Goal: Obtain resource: Download file/media

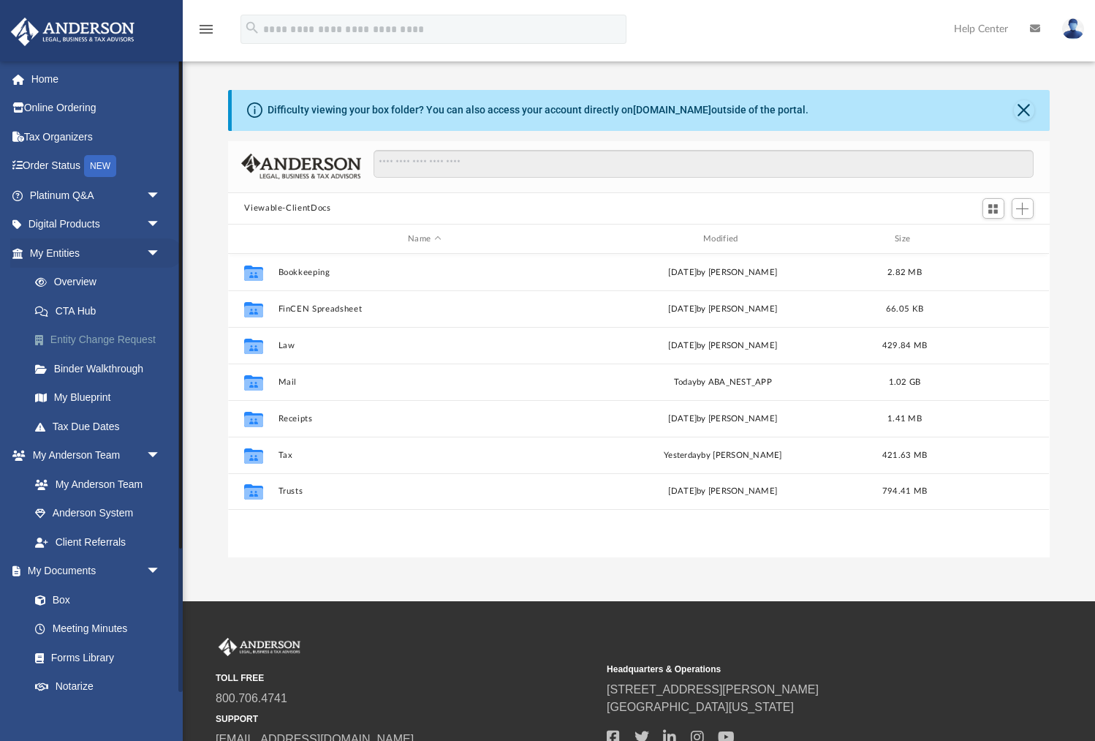
scroll to position [332, 821]
click at [50, 162] on link "Order Status NEW" at bounding box center [96, 166] width 173 height 30
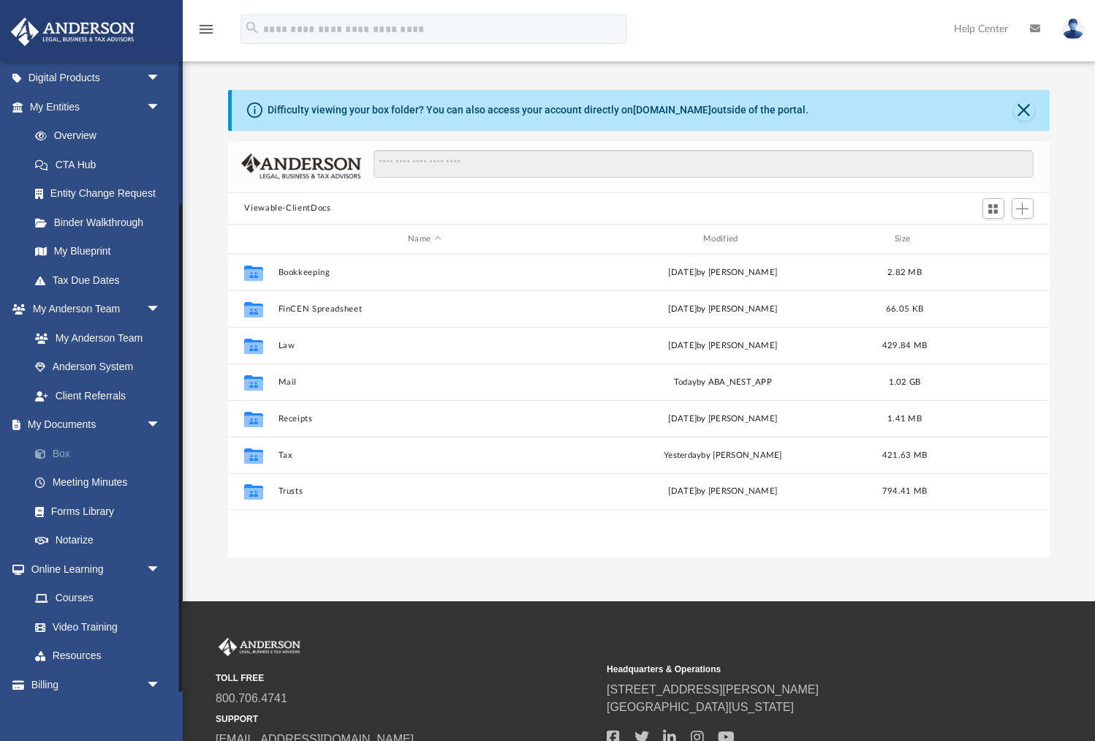
scroll to position [186, 0]
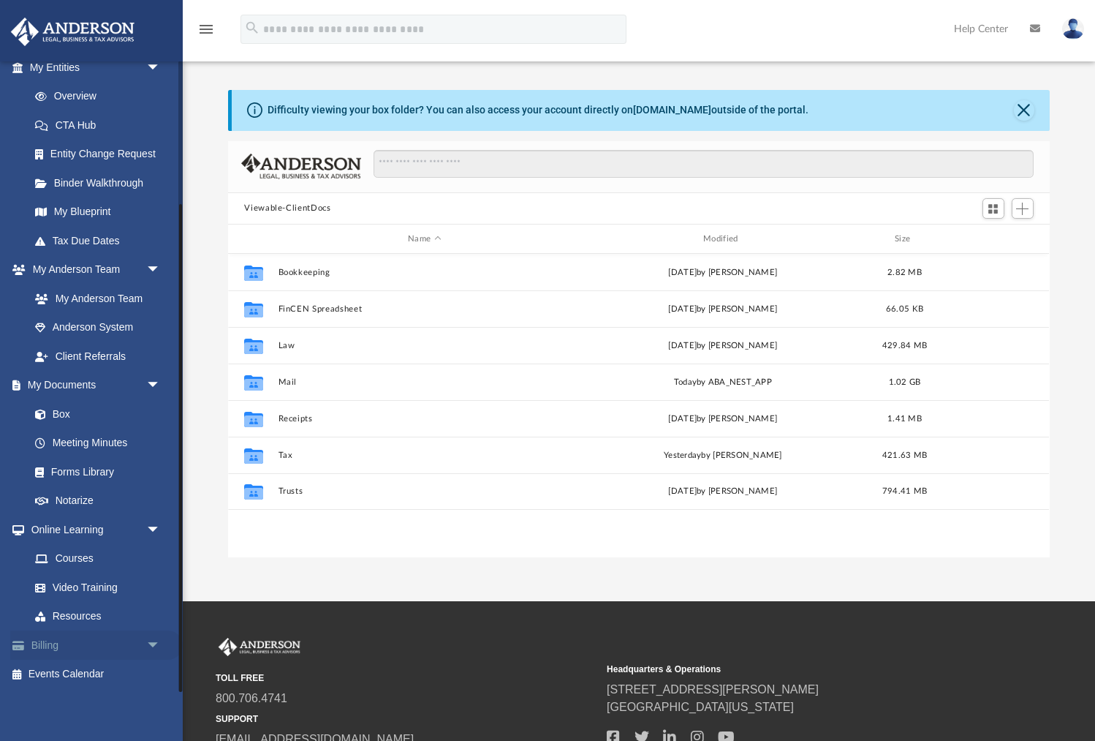
click at [55, 647] on link "Billing arrow_drop_down" at bounding box center [96, 644] width 173 height 29
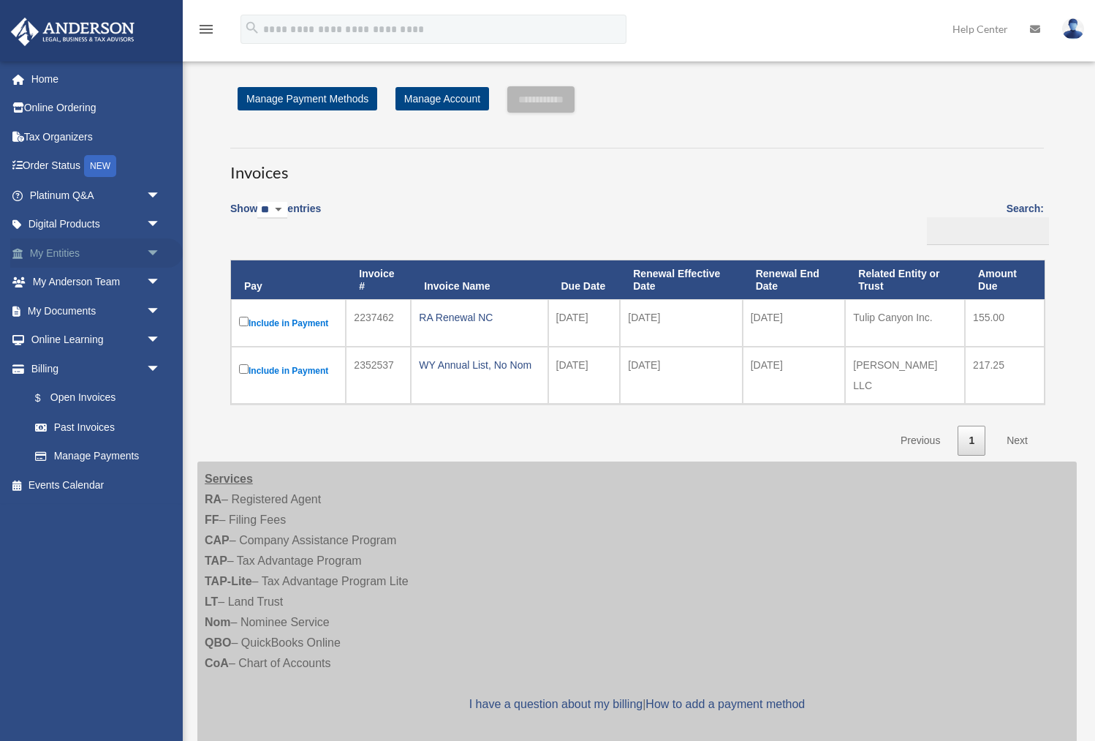
click at [48, 251] on link "My Entities arrow_drop_down" at bounding box center [96, 252] width 173 height 29
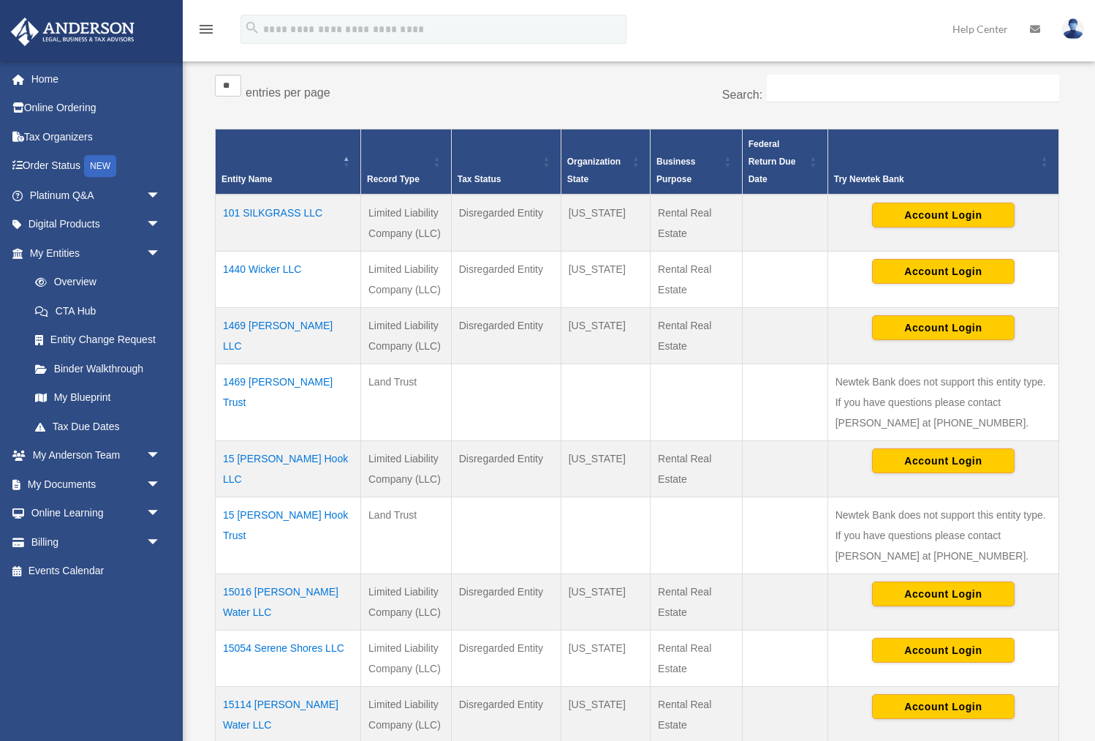
scroll to position [113, 0]
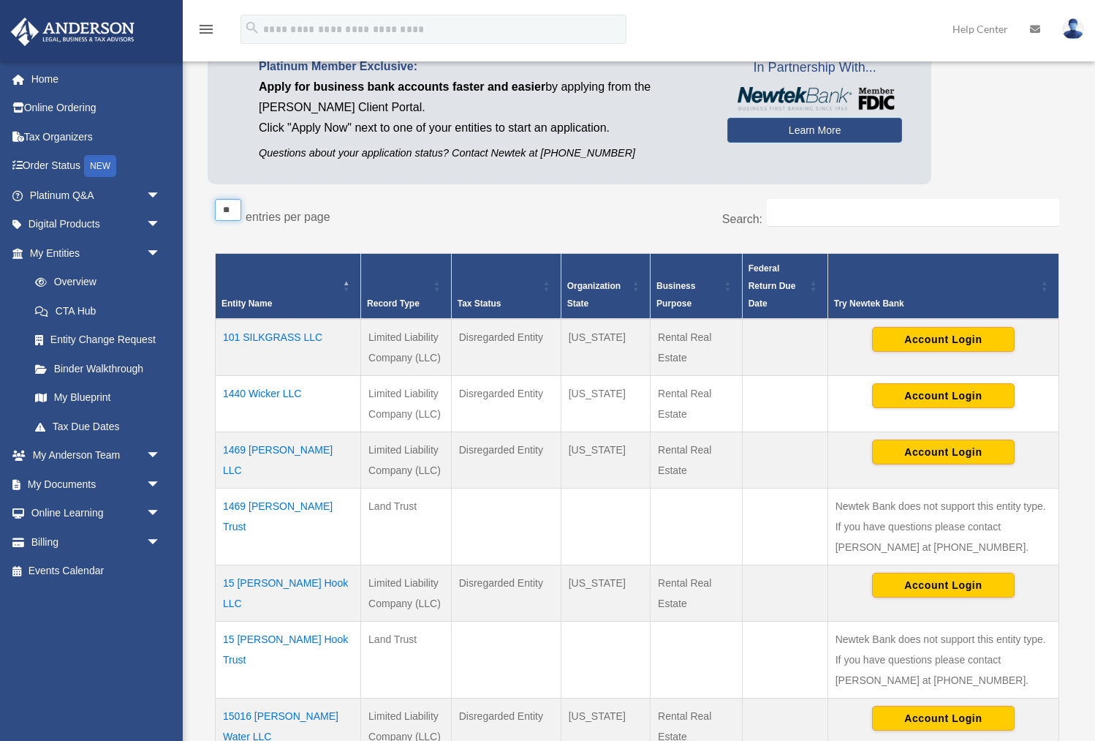
click at [230, 212] on select "** ** ** ***" at bounding box center [228, 210] width 26 height 22
select select "***"
click at [215, 199] on select "** ** ** ***" at bounding box center [228, 210] width 26 height 22
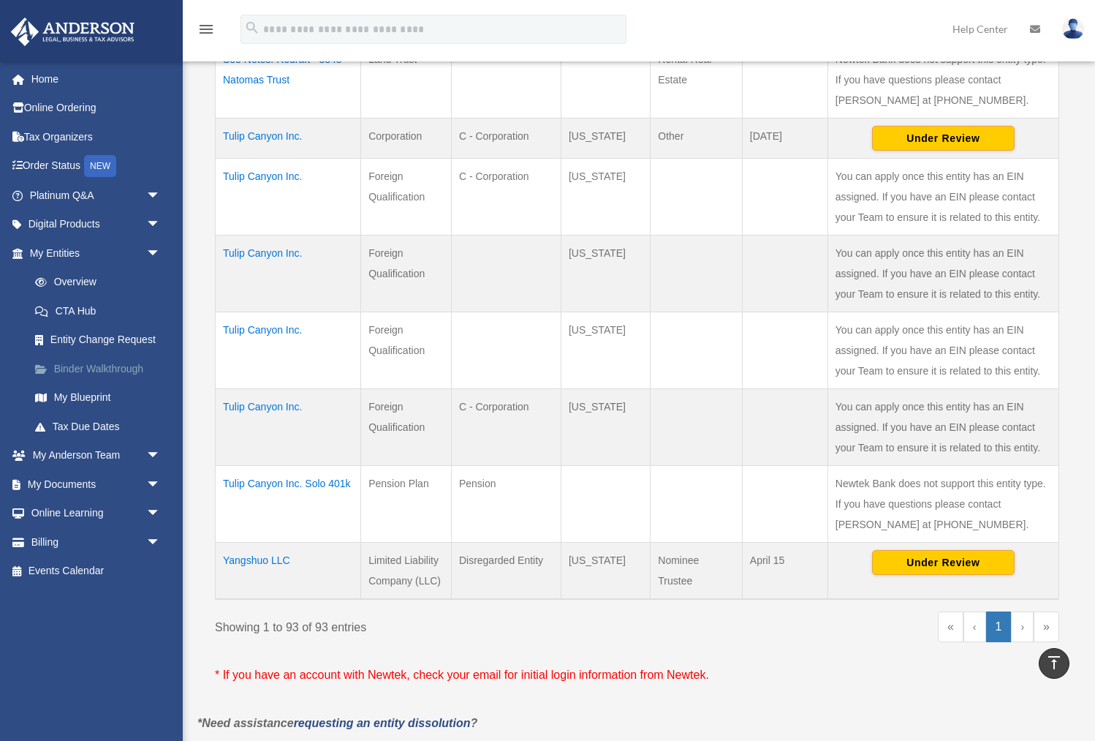
scroll to position [6214, 0]
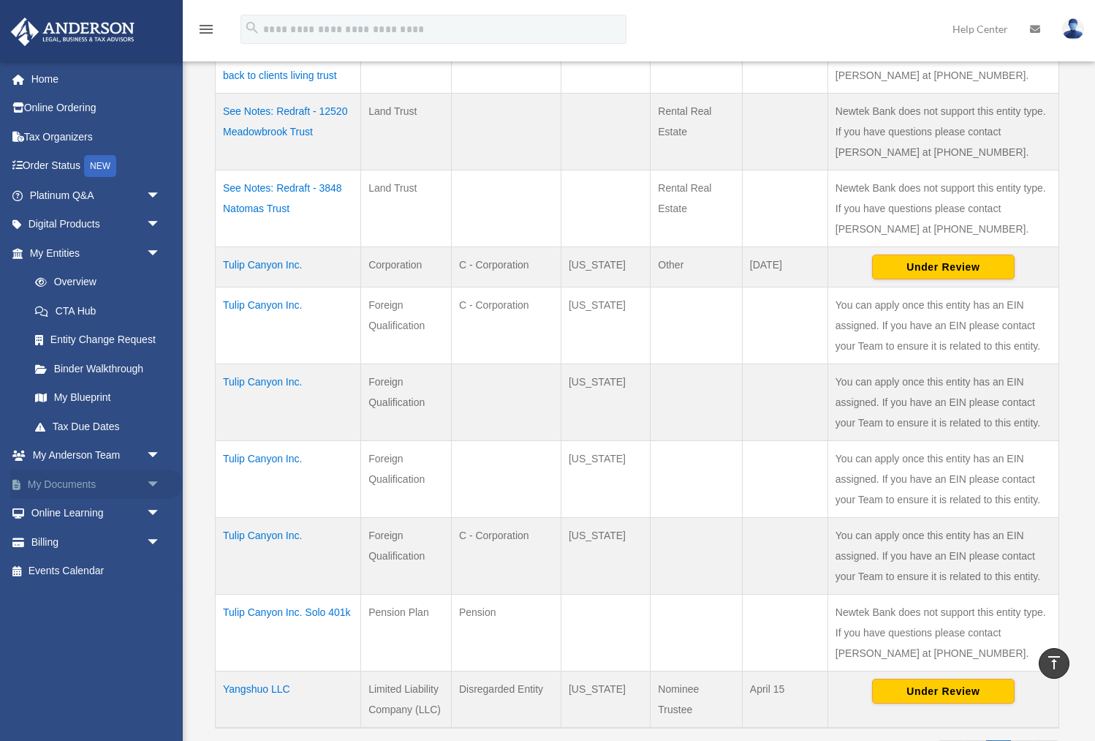
click at [72, 482] on link "My Documents arrow_drop_down" at bounding box center [96, 483] width 173 height 29
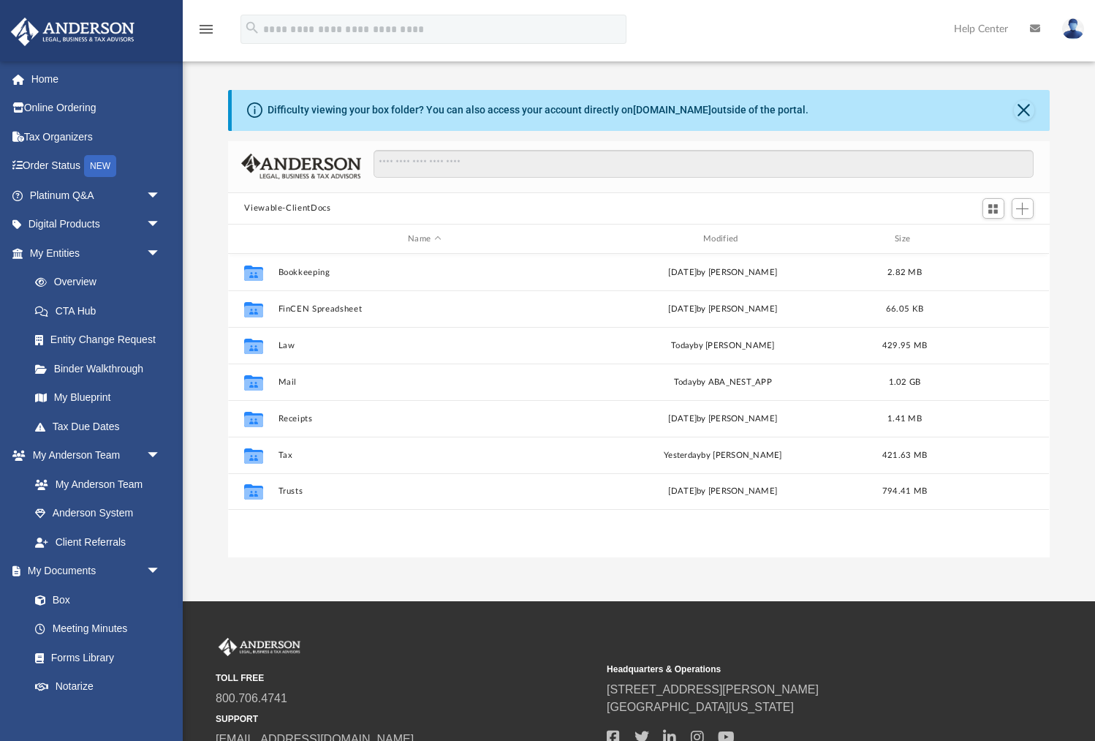
scroll to position [332, 821]
click at [722, 237] on div "Modified" at bounding box center [723, 238] width 292 height 13
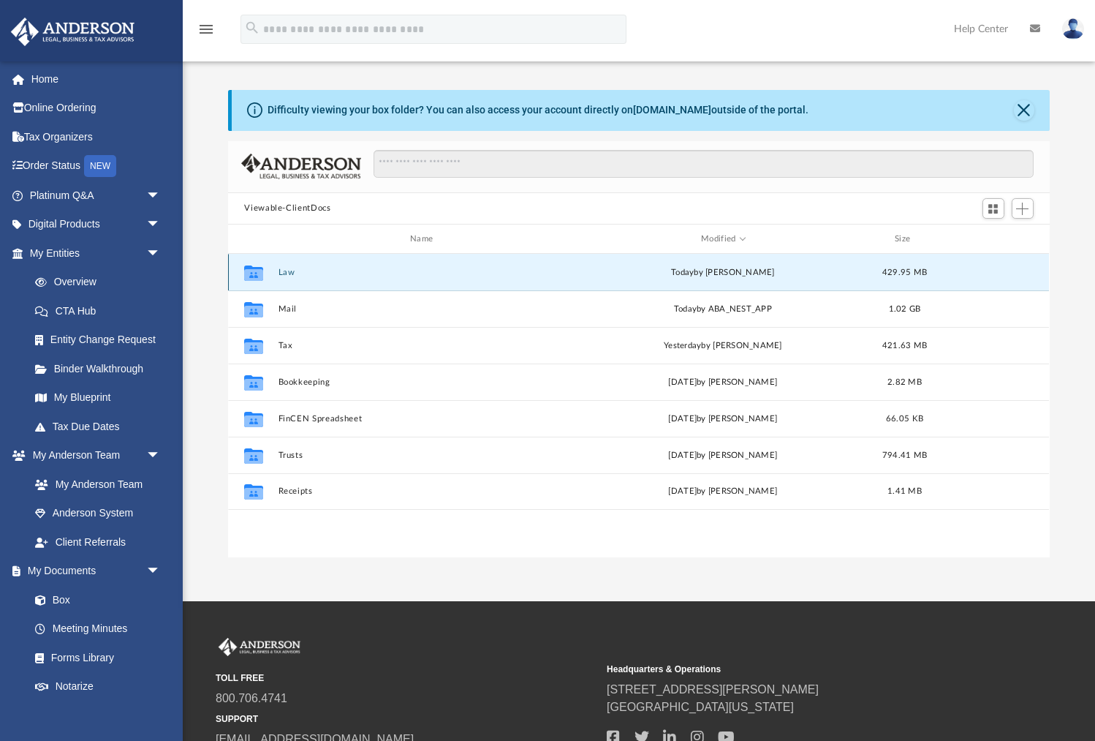
click at [286, 270] on button "Law" at bounding box center [425, 273] width 292 height 10
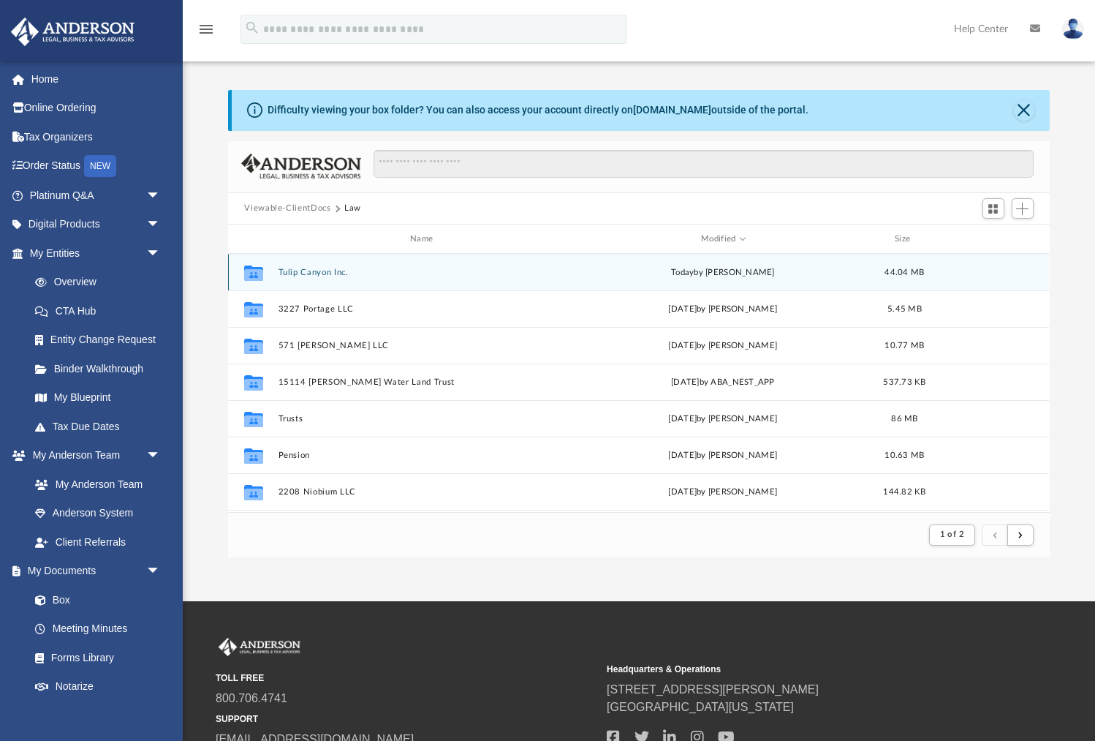
scroll to position [1, 1]
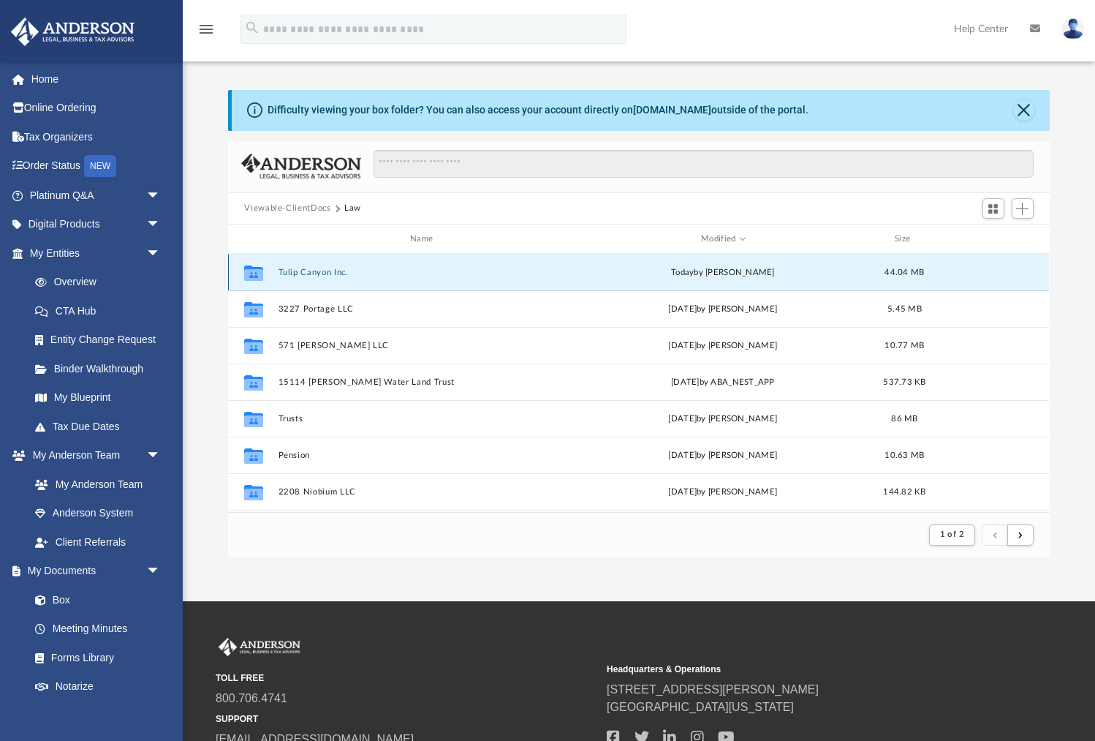
click at [317, 269] on button "Tulip Canyon Inc." at bounding box center [425, 273] width 292 height 10
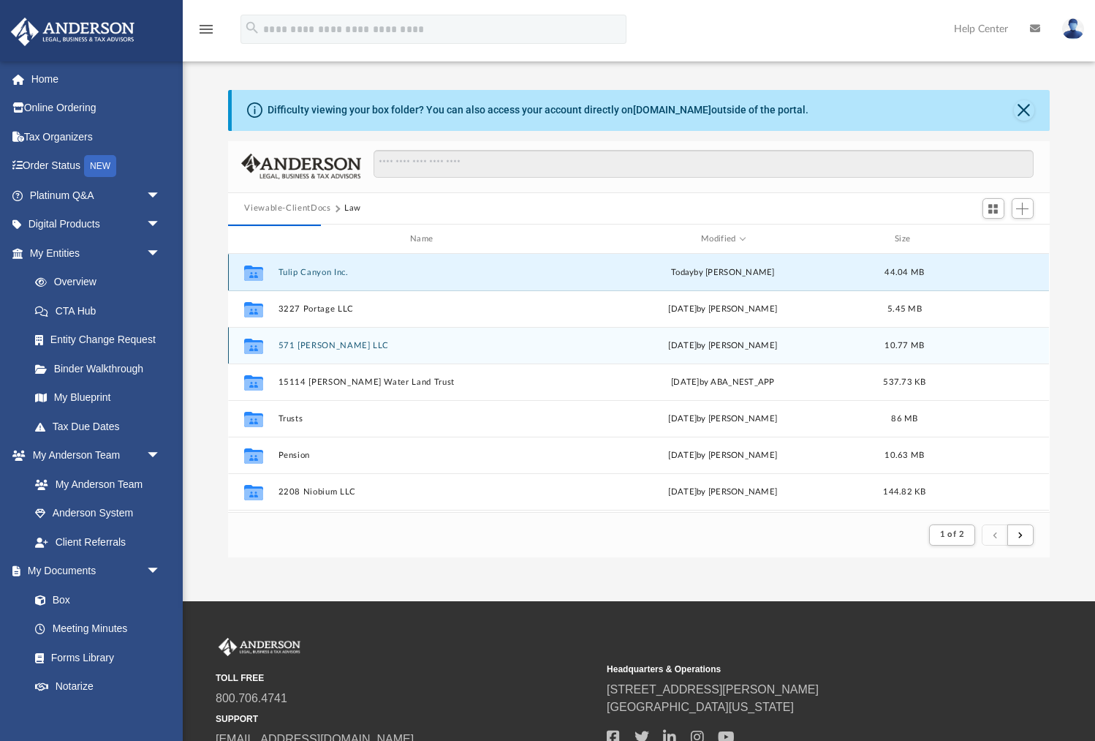
scroll to position [332, 821]
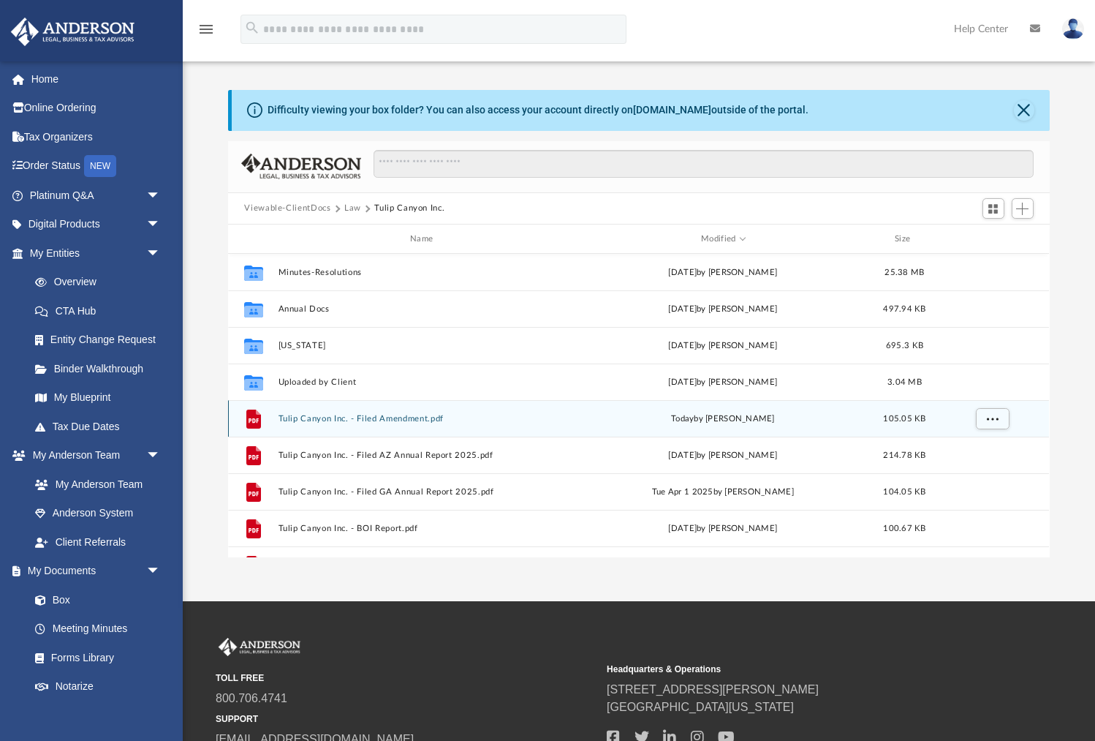
click at [377, 415] on button "Tulip Canyon Inc. - Filed Amendment.pdf" at bounding box center [425, 419] width 292 height 10
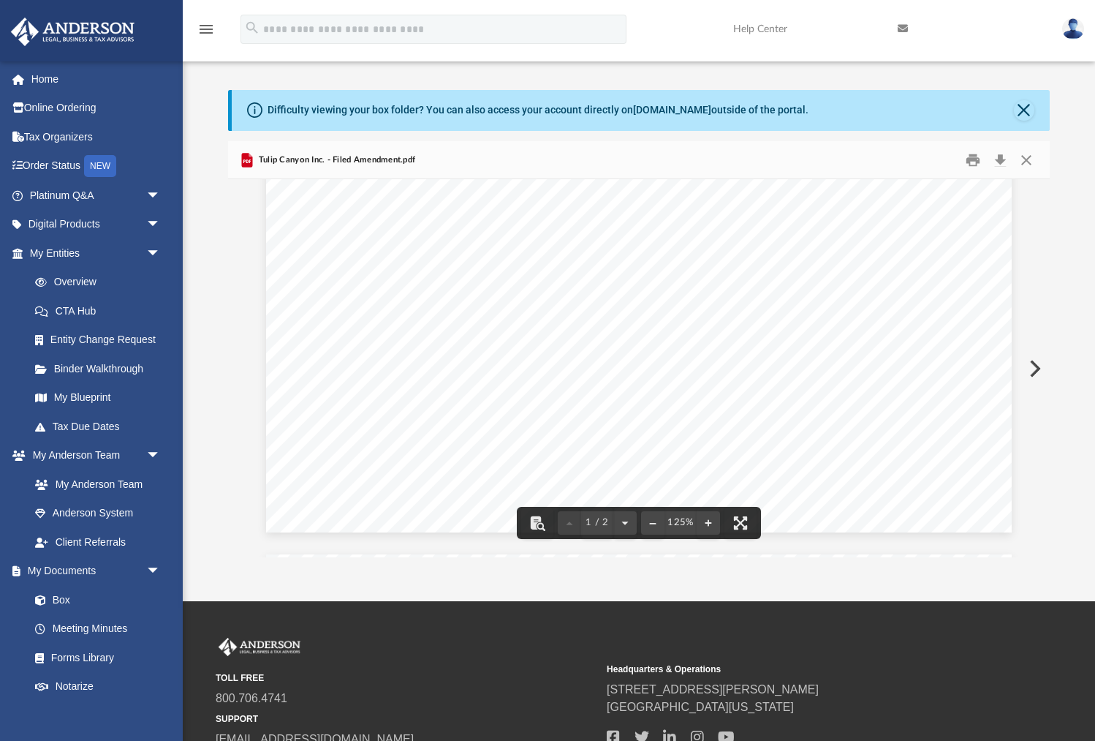
scroll to position [636, 0]
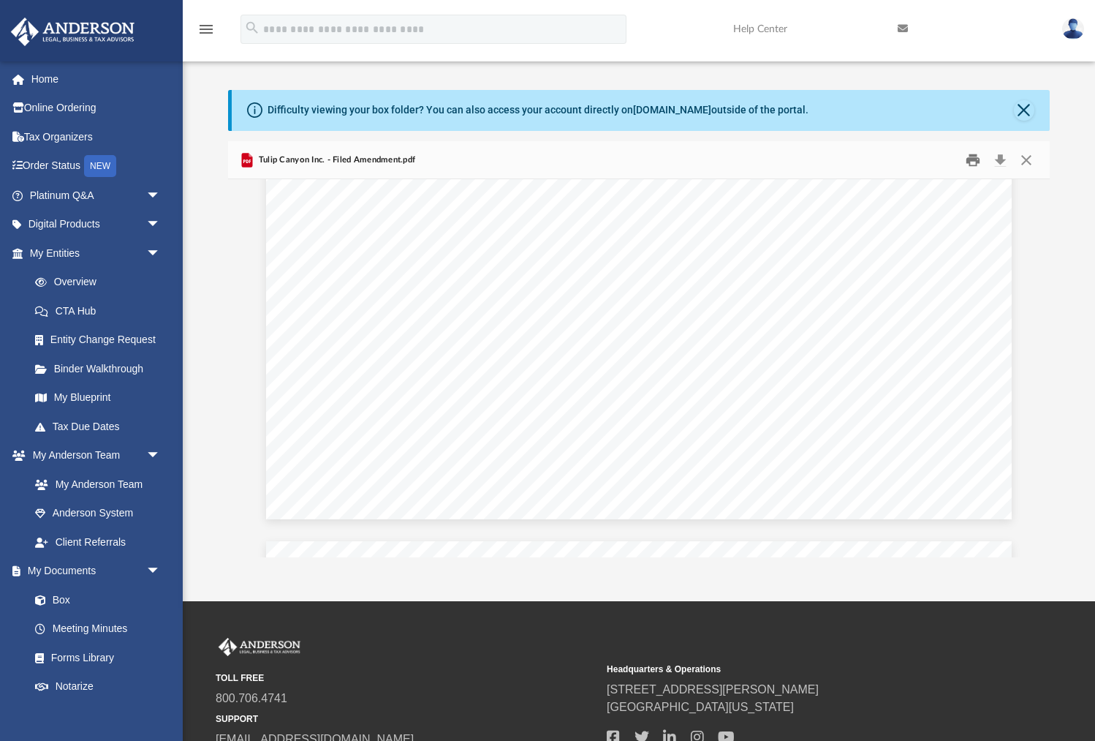
click at [974, 162] on button "Print" at bounding box center [972, 159] width 29 height 23
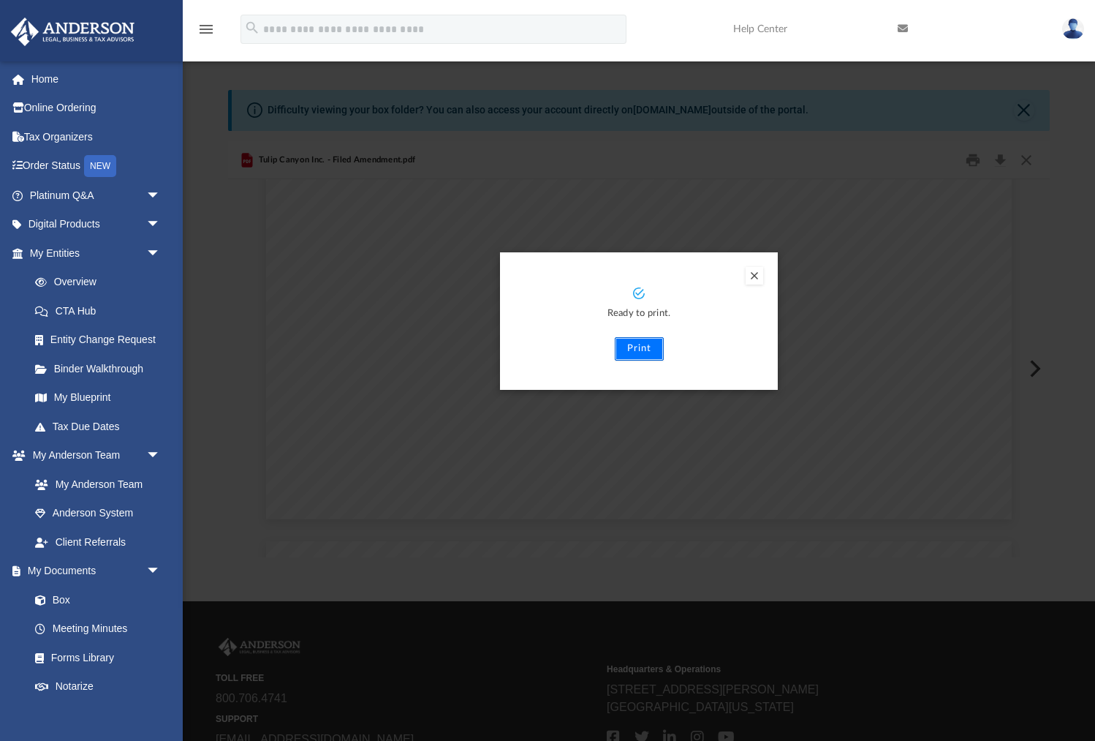
click at [634, 354] on button "Print" at bounding box center [639, 348] width 49 height 23
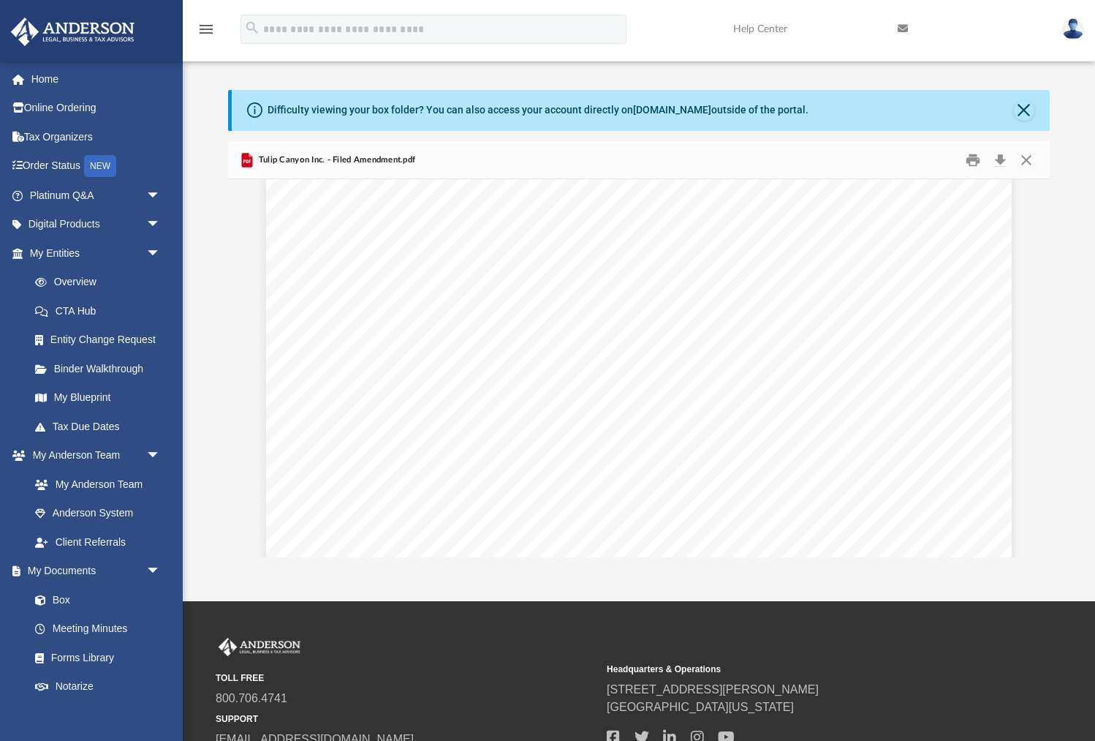
scroll to position [0, 0]
click at [1026, 163] on button "Close" at bounding box center [1026, 159] width 26 height 23
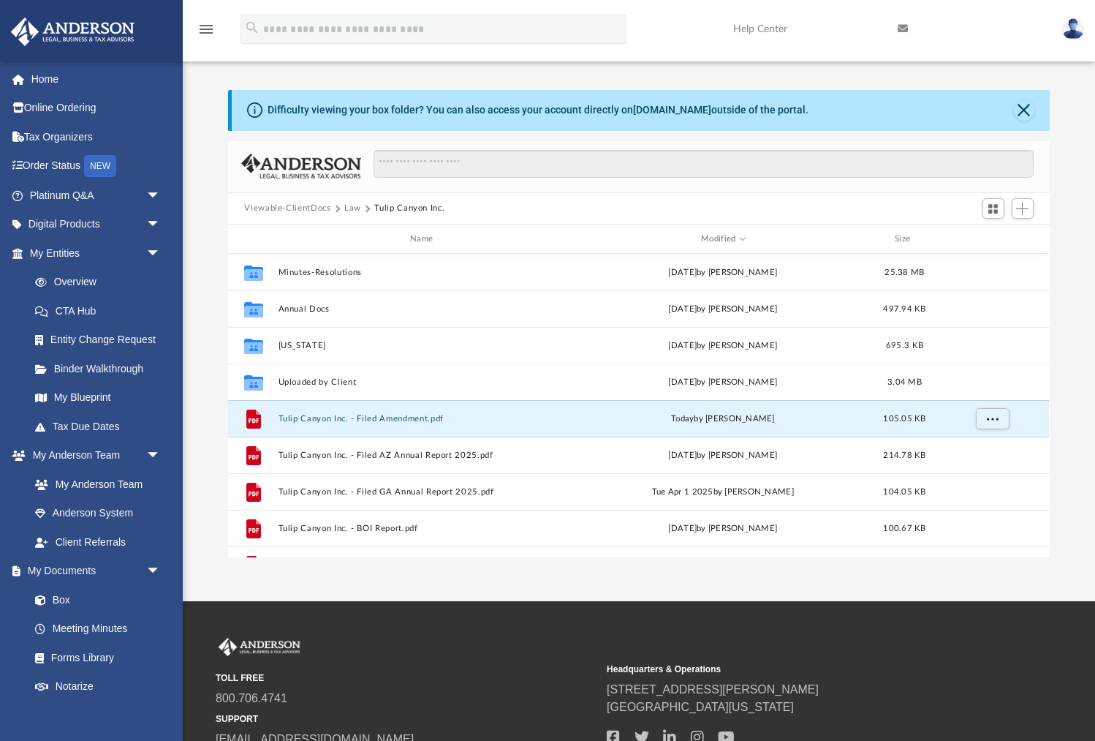
click at [284, 204] on button "Viewable-ClientDocs" at bounding box center [287, 208] width 86 height 13
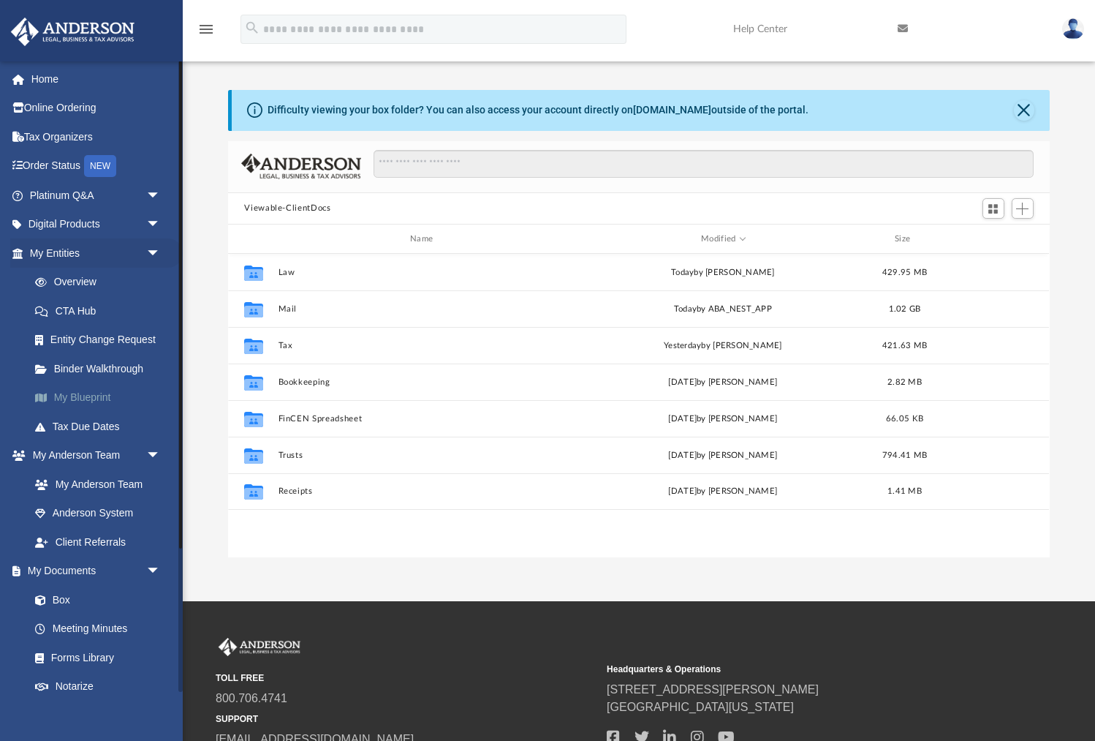
click at [77, 397] on link "My Blueprint" at bounding box center [101, 397] width 162 height 29
